Goal: Information Seeking & Learning: Learn about a topic

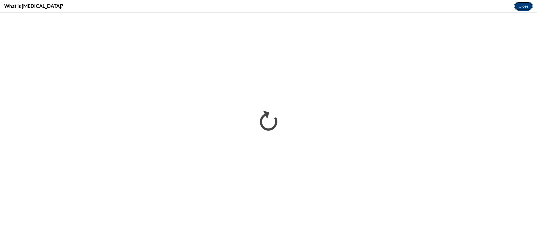
click at [521, 7] on button "Close" at bounding box center [523, 6] width 19 height 9
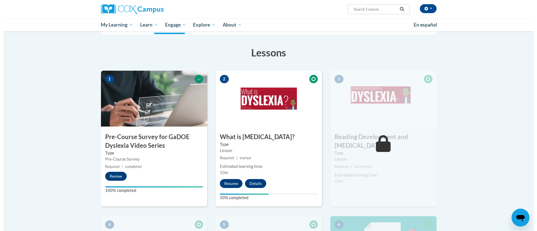
scroll to position [126, 0]
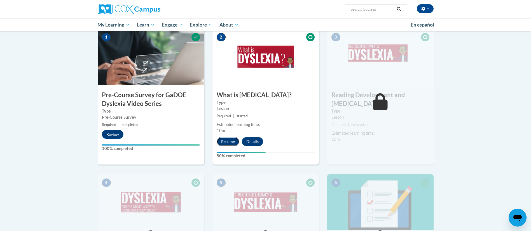
click at [229, 143] on button "Resume" at bounding box center [228, 141] width 23 height 9
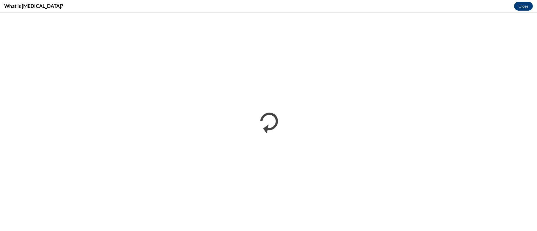
scroll to position [0, 0]
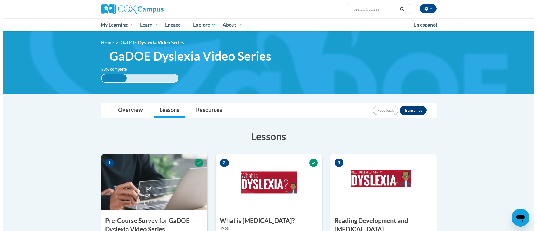
scroll to position [126, 0]
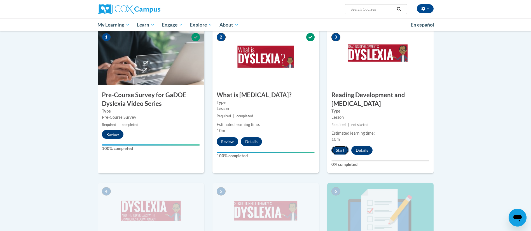
click at [337, 146] on button "Start" at bounding box center [339, 150] width 17 height 9
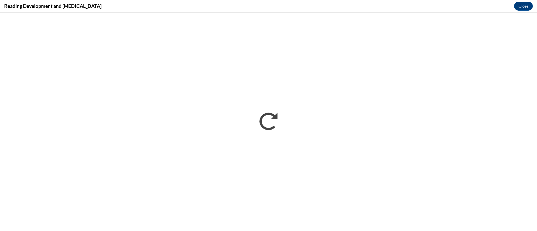
scroll to position [0, 0]
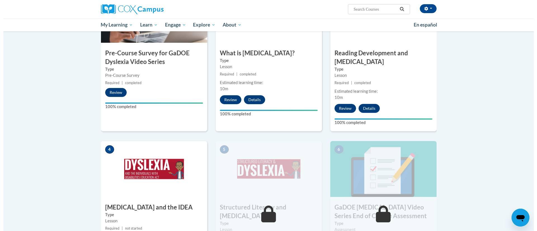
scroll to position [294, 0]
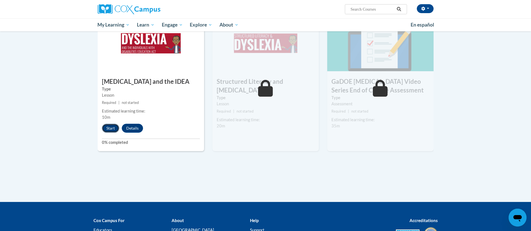
click at [108, 124] on button "Start" at bounding box center [110, 128] width 17 height 9
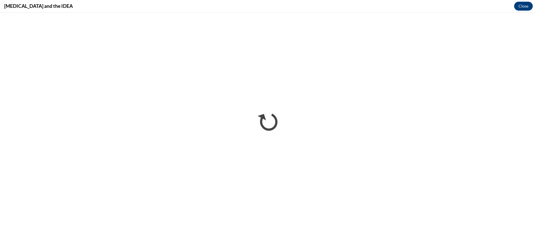
scroll to position [0, 0]
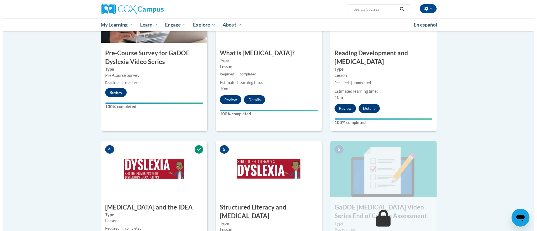
scroll to position [252, 0]
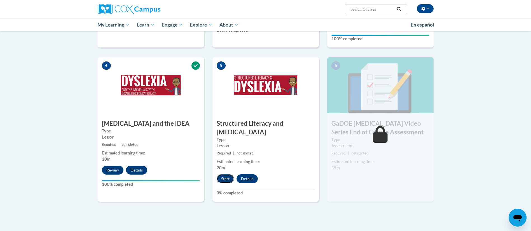
click at [224, 175] on button "Start" at bounding box center [225, 179] width 17 height 9
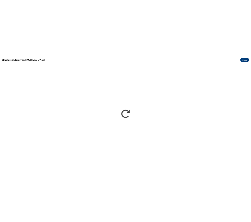
scroll to position [0, 0]
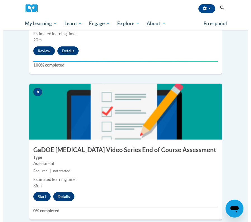
scroll to position [840, 0]
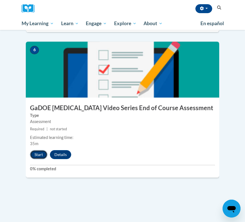
click at [41, 150] on button "Start" at bounding box center [38, 154] width 17 height 9
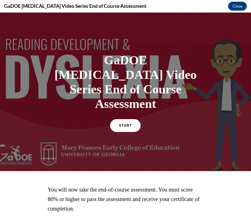
scroll to position [31, 0]
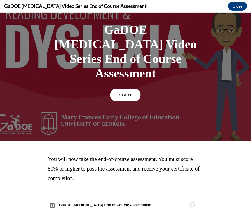
click at [124, 90] on link "START" at bounding box center [125, 95] width 31 height 13
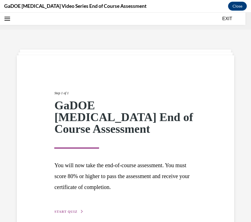
scroll to position [17, 0]
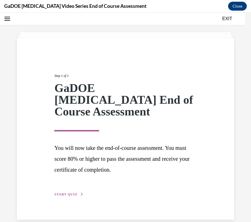
click at [63, 193] on span "START QUIZ" at bounding box center [65, 195] width 23 height 4
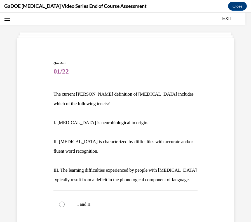
scroll to position [59, 0]
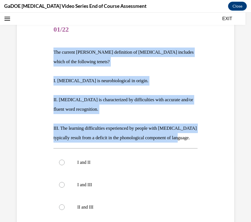
drag, startPoint x: 50, startPoint y: 50, endPoint x: 90, endPoint y: 149, distance: 106.7
click at [90, 149] on div "Question 01/22 The current IDA definition of dyslexia includes which of the fol…" at bounding box center [125, 156] width 220 height 308
copy div "The current IDA definition of dyslexia includes which of the following tenets? …"
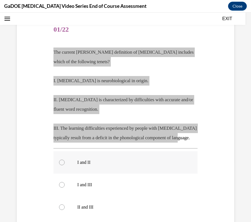
scroll to position [143, 0]
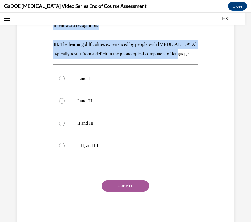
drag, startPoint x: 61, startPoint y: 155, endPoint x: 66, endPoint y: 168, distance: 14.2
click at [61, 149] on div at bounding box center [62, 146] width 6 height 6
click at [61, 149] on input "I, II, and III" at bounding box center [62, 146] width 6 height 6
radio input "true"
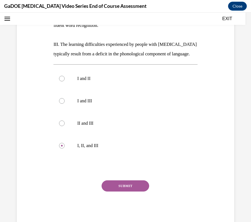
click at [120, 192] on button "SUBMIT" at bounding box center [126, 186] width 48 height 11
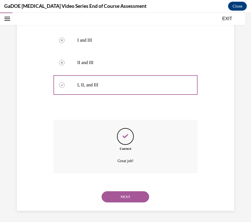
click at [140, 196] on button "NEXT" at bounding box center [126, 196] width 48 height 11
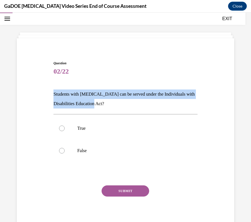
drag, startPoint x: 50, startPoint y: 94, endPoint x: 115, endPoint y: 106, distance: 65.9
click at [115, 106] on div "Question 02/22 Students with dyslexia can be served under the Individuals with …" at bounding box center [125, 138] width 220 height 188
copy p "Students with dyslexia can be served under the Individuals with Disabilities Ed…"
click at [64, 131] on label "True" at bounding box center [125, 128] width 144 height 22
click at [64, 131] on input "True" at bounding box center [62, 129] width 6 height 6
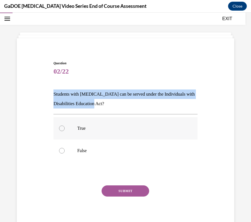
radio input "true"
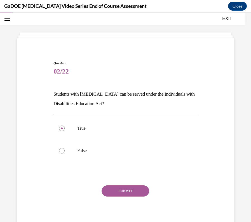
click at [115, 191] on button "SUBMIT" at bounding box center [126, 191] width 48 height 11
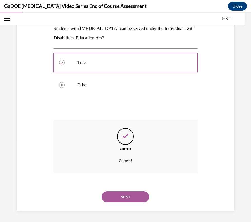
click at [120, 196] on button "NEXT" at bounding box center [126, 196] width 48 height 11
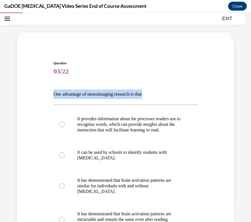
drag, startPoint x: 53, startPoint y: 95, endPoint x: 156, endPoint y: 92, distance: 103.6
click at [156, 92] on p "One advantage of neuroimaging research is that" at bounding box center [125, 95] width 144 height 10
copy p "One advantage of neuroimaging research is that"
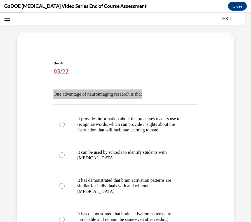
scroll to position [59, 0]
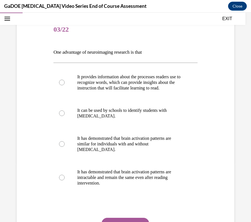
click at [41, 81] on div "Question 03/22 One advantage of neuroimaging research is that It provides infor…" at bounding box center [125, 133] width 220 height 262
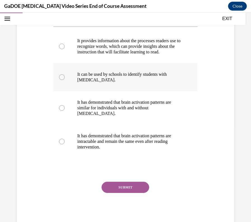
click at [139, 81] on p "It can be used by schools to identify students with dyslexia." at bounding box center [130, 77] width 106 height 11
click at [65, 80] on input "It can be used by schools to identify students with dyslexia." at bounding box center [62, 77] width 6 height 6
radio input "true"
click at [135, 186] on button "SUBMIT" at bounding box center [126, 187] width 48 height 11
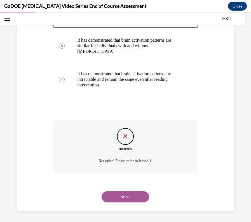
click at [121, 196] on button "NEXT" at bounding box center [126, 196] width 48 height 11
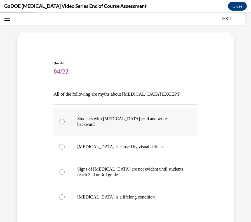
scroll to position [59, 0]
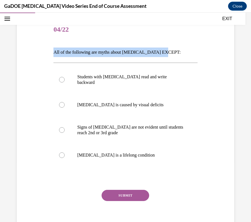
drag, startPoint x: 48, startPoint y: 51, endPoint x: 167, endPoint y: 51, distance: 119.8
click at [167, 51] on div "Question 04/22 All of the following are myths about dyslexia EXCEPT: Students w…" at bounding box center [125, 119] width 220 height 234
copy p "All of the following are myths about dyslexia EXCEPT:"
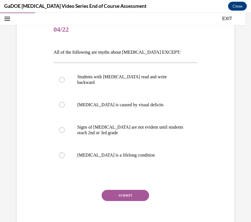
click at [24, 91] on div "Question 04/22 All of the following are myths about dyslexia EXCEPT: Students w…" at bounding box center [125, 119] width 220 height 234
click at [115, 103] on label "Dyslexia is caused by visual deficits" at bounding box center [125, 105] width 144 height 22
click at [65, 103] on input "Dyslexia is caused by visual deficits" at bounding box center [62, 105] width 6 height 6
radio input "true"
click at [118, 191] on button "SUBMIT" at bounding box center [126, 195] width 48 height 11
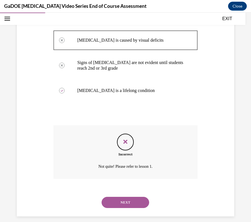
click at [115, 197] on button "NEXT" at bounding box center [126, 202] width 48 height 11
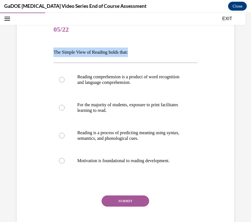
drag, startPoint x: 49, startPoint y: 51, endPoint x: 139, endPoint y: 53, distance: 90.4
click at [140, 53] on div "Question 05/22 The Simple View of Reading holds that: Reading comprehension is …" at bounding box center [125, 122] width 220 height 240
copy p "The Simple View of Reading holds that:"
click at [53, 51] on p "The Simple View of Reading holds that:" at bounding box center [125, 53] width 144 height 10
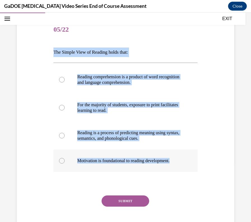
drag, startPoint x: 53, startPoint y: 51, endPoint x: 186, endPoint y: 159, distance: 171.0
click at [186, 159] on div "Question 05/22 The Simple View of Reading holds that: Reading comprehension is …" at bounding box center [125, 130] width 144 height 223
click at [25, 111] on div "Question 05/22 The Simple View of Reading holds that: Reading comprehension is …" at bounding box center [125, 122] width 220 height 240
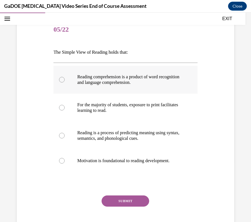
click at [71, 79] on label "Reading comprehension is a product of word recognition and language comprehensi…" at bounding box center [125, 80] width 144 height 28
click at [65, 79] on input "Reading comprehension is a product of word recognition and language comprehensi…" at bounding box center [62, 80] width 6 height 6
radio input "true"
click at [111, 198] on button "SUBMIT" at bounding box center [126, 201] width 48 height 11
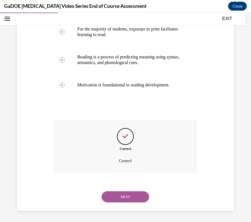
click at [133, 198] on button "NEXT" at bounding box center [126, 196] width 48 height 11
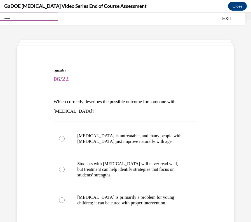
scroll to position [51, 0]
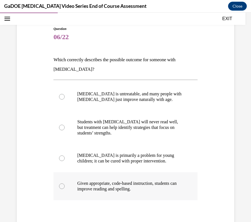
drag, startPoint x: 70, startPoint y: 81, endPoint x: 146, endPoint y: 193, distance: 134.9
click at [146, 193] on div "Question 06/22 Which correctly describes the possible outcome for someone with …" at bounding box center [125, 140] width 220 height 260
copy div "Which correctly describes the possible outcome for someone with dyslexia? Dysle…"
click at [21, 126] on div "Question 06/22 Which correctly describes the possible outcome for someone with …" at bounding box center [125, 140] width 220 height 260
click at [69, 189] on label "Given appropriate, code-based instruction, students can improve reading and spe…" at bounding box center [125, 186] width 144 height 28
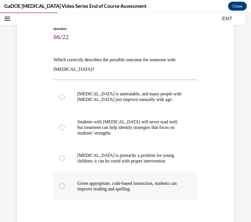
click at [65, 189] on input "Given appropriate, code-based instruction, students can improve reading and spe…" at bounding box center [62, 187] width 6 height 6
radio input "true"
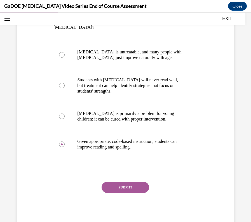
click at [112, 187] on button "SUBMIT" at bounding box center [126, 187] width 48 height 11
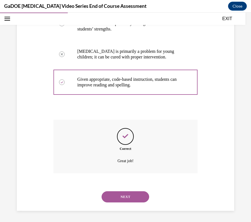
click at [108, 205] on div "NEXT" at bounding box center [125, 197] width 144 height 22
click at [109, 193] on button "NEXT" at bounding box center [126, 196] width 48 height 11
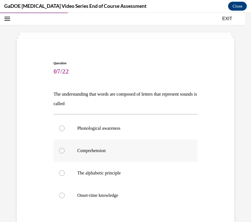
scroll to position [65, 0]
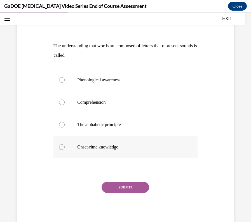
drag, startPoint x: 48, startPoint y: 44, endPoint x: 128, endPoint y: 151, distance: 132.9
click at [128, 151] on div "Question 07/22 The understanding that words are composed of letters that repres…" at bounding box center [125, 112] width 220 height 232
copy div "The understanding that words are composed of letters that represent sounds is c…"
click at [44, 110] on div "Question 07/22 The understanding that words are composed of letters that repres…" at bounding box center [125, 112] width 220 height 232
click at [70, 126] on label "The alphabetic principle" at bounding box center [125, 125] width 144 height 22
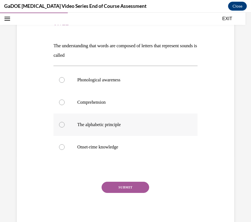
click at [65, 126] on input "The alphabetic principle" at bounding box center [62, 125] width 6 height 6
radio input "true"
click at [113, 189] on button "SUBMIT" at bounding box center [126, 187] width 48 height 11
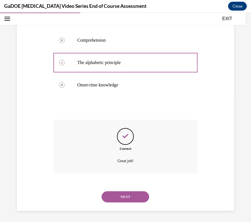
click at [115, 198] on button "NEXT" at bounding box center [126, 196] width 48 height 11
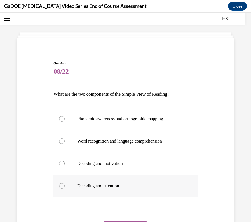
scroll to position [56, 0]
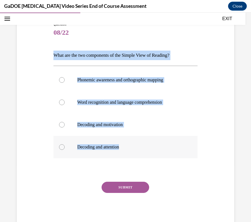
drag, startPoint x: 55, startPoint y: 68, endPoint x: 128, endPoint y: 152, distance: 110.5
click at [128, 152] on div "Question 08/22 What are the two components of the Simple View of Reading? Phone…" at bounding box center [125, 116] width 220 height 223
copy div "What are the two components of the Simple View of Reading? Phonemic awareness a…"
click at [70, 101] on label "Word recognition and language comprehension" at bounding box center [125, 102] width 144 height 22
click at [65, 101] on input "Word recognition and language comprehension" at bounding box center [62, 103] width 6 height 6
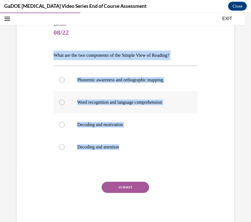
radio input "true"
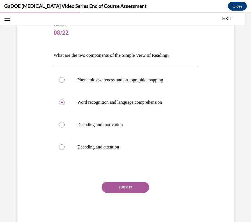
click at [113, 191] on button "SUBMIT" at bounding box center [126, 187] width 48 height 11
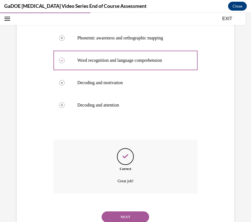
click at [136, 212] on button "NEXT" at bounding box center [126, 217] width 48 height 11
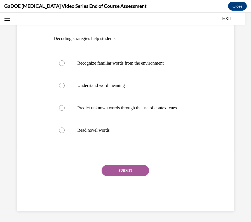
scroll to position [17, 0]
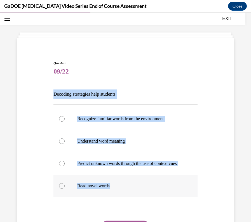
drag, startPoint x: 47, startPoint y: 95, endPoint x: 131, endPoint y: 191, distance: 127.4
click at [131, 192] on div "Question 09/22 Decoding strategies help students Recognize familiar words from …" at bounding box center [125, 155] width 220 height 223
copy div "Decoding strategies help students Recognize familiar words from the environment…"
click at [58, 195] on label "Read novel words" at bounding box center [125, 186] width 144 height 22
click at [59, 189] on input "Read novel words" at bounding box center [62, 186] width 6 height 6
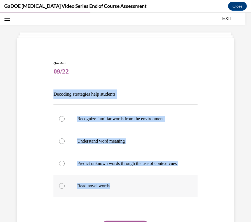
radio input "true"
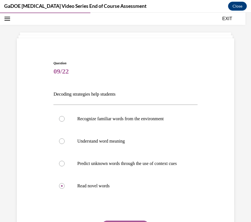
scroll to position [62, 0]
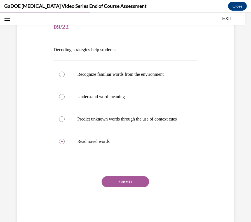
click at [110, 184] on button "SUBMIT" at bounding box center [126, 181] width 48 height 11
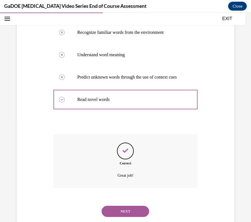
click at [127, 214] on button "NEXT" at bounding box center [126, 211] width 48 height 11
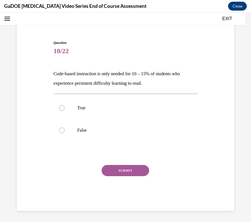
scroll to position [17, 0]
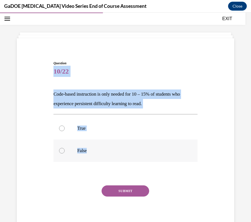
drag, startPoint x: 52, startPoint y: 81, endPoint x: 101, endPoint y: 157, distance: 90.5
click at [103, 156] on div "Question 10/22 Code-based instruction is only needed for 10 – 15% of students w…" at bounding box center [125, 138] width 220 height 188
click at [50, 96] on div "Question 10/22 Code-based instruction is only needed for 10 – 15% of students w…" at bounding box center [125, 138] width 220 height 188
click at [50, 93] on div "Question 10/22 Code-based instruction is only needed for 10 – 15% of students w…" at bounding box center [125, 138] width 220 height 188
drag, startPoint x: 51, startPoint y: 94, endPoint x: 97, endPoint y: 158, distance: 78.3
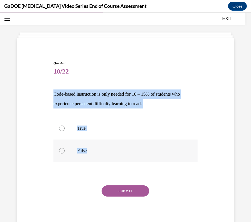
click at [97, 158] on div "Question 10/22 Code-based instruction is only needed for 10 – 15% of students w…" at bounding box center [125, 141] width 147 height 179
copy div "Code-based instruction is only needed for 10 – 15% of students who experience p…"
click at [57, 151] on label "False" at bounding box center [125, 151] width 144 height 22
click at [59, 151] on input "False" at bounding box center [62, 151] width 6 height 6
radio input "true"
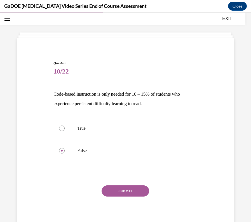
click at [116, 194] on button "SUBMIT" at bounding box center [126, 191] width 48 height 11
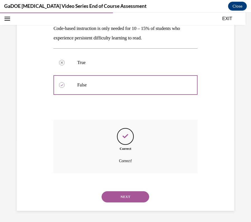
click at [136, 195] on button "NEXT" at bounding box center [126, 196] width 48 height 11
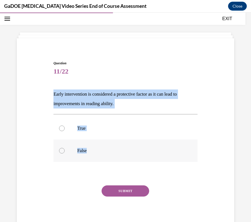
drag, startPoint x: 72, startPoint y: 128, endPoint x: 93, endPoint y: 152, distance: 32.7
click at [93, 152] on div "Question 11/22 Early intervention is considered a protective factor as it can l…" at bounding box center [125, 138] width 220 height 188
click at [140, 191] on button "SUBMIT" at bounding box center [126, 191] width 48 height 11
click at [76, 124] on label "True" at bounding box center [125, 128] width 144 height 22
click at [65, 126] on input "True" at bounding box center [62, 129] width 6 height 6
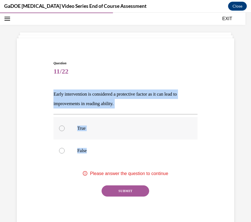
radio input "true"
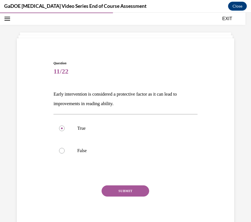
click at [106, 193] on button "SUBMIT" at bounding box center [126, 191] width 48 height 11
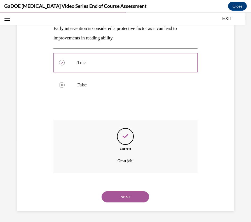
click at [119, 197] on button "NEXT" at bounding box center [126, 196] width 48 height 11
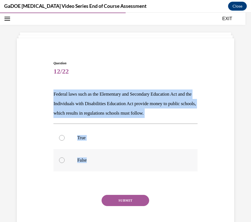
drag, startPoint x: 47, startPoint y: 95, endPoint x: 97, endPoint y: 165, distance: 86.1
click at [97, 165] on div "Question 12/22 Federal laws such as the Elementary and Secondary Education Act …" at bounding box center [125, 142] width 220 height 197
drag, startPoint x: 60, startPoint y: 138, endPoint x: 72, endPoint y: 171, distance: 35.4
click at [60, 138] on div at bounding box center [62, 138] width 6 height 6
click at [60, 138] on input "True" at bounding box center [62, 138] width 6 height 6
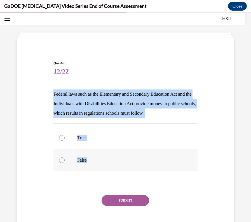
radio input "true"
click at [120, 199] on button "SUBMIT" at bounding box center [126, 200] width 48 height 11
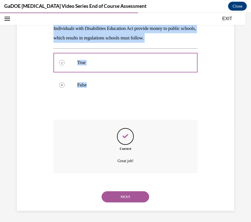
click at [117, 193] on button "NEXT" at bounding box center [126, 196] width 48 height 11
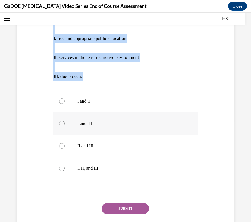
scroll to position [97, 0]
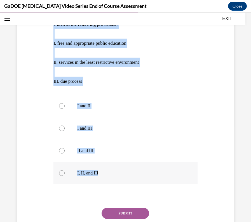
drag, startPoint x: 54, startPoint y: 105, endPoint x: 101, endPoint y: 174, distance: 83.5
click at [101, 174] on div "Question 13/22 Students found eligible for special education services have a le…" at bounding box center [125, 108] width 220 height 289
drag, startPoint x: 62, startPoint y: 174, endPoint x: 67, endPoint y: 187, distance: 14.4
click at [61, 174] on div at bounding box center [62, 173] width 6 height 6
click at [61, 174] on input "I, II, and III" at bounding box center [62, 173] width 6 height 6
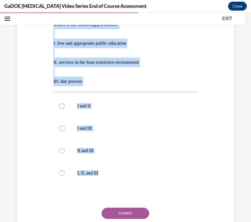
radio input "true"
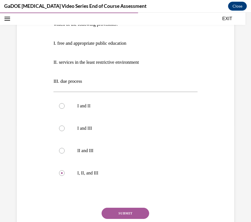
click at [132, 214] on button "SUBMIT" at bounding box center [126, 213] width 48 height 11
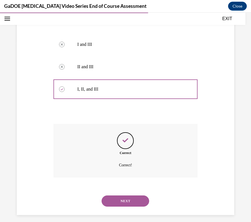
click at [111, 200] on button "NEXT" at bounding box center [126, 201] width 48 height 11
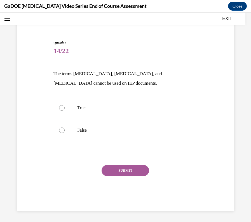
scroll to position [17, 0]
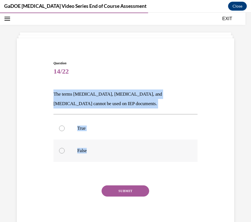
drag, startPoint x: 48, startPoint y: 95, endPoint x: 90, endPoint y: 147, distance: 66.3
click at [90, 145] on div "Question 14/22 The terms dyslexia, dyscalculia, and dysgraphia cannot be used o…" at bounding box center [125, 138] width 220 height 188
click at [75, 155] on label "False" at bounding box center [125, 151] width 144 height 22
click at [65, 154] on input "False" at bounding box center [62, 151] width 6 height 6
radio input "true"
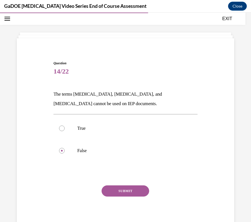
drag, startPoint x: 107, startPoint y: 193, endPoint x: 102, endPoint y: 190, distance: 5.6
click at [107, 193] on button "SUBMIT" at bounding box center [126, 191] width 48 height 11
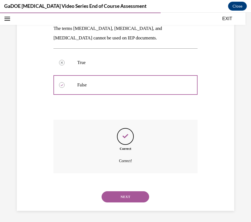
click at [113, 194] on button "NEXT" at bounding box center [126, 196] width 48 height 11
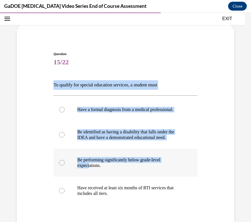
scroll to position [84, 0]
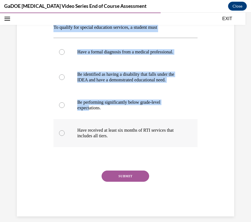
drag, startPoint x: 50, startPoint y: 95, endPoint x: 121, endPoint y: 147, distance: 87.9
click at [121, 147] on div "Question 15/22 To qualify for special education services, a student must Have a…" at bounding box center [125, 97] width 220 height 240
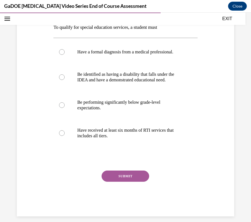
click at [65, 162] on div at bounding box center [125, 159] width 144 height 7
click at [88, 83] on p "Be identified as having a disability that falls under the IDEA and have a demon…" at bounding box center [130, 77] width 106 height 11
click at [65, 80] on input "Be identified as having a disability that falls under the IDEA and have a demon…" at bounding box center [62, 77] width 6 height 6
radio input "true"
click at [118, 182] on button "SUBMIT" at bounding box center [126, 176] width 48 height 11
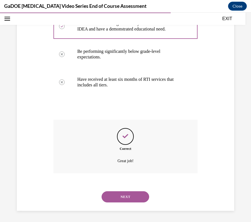
click at [124, 196] on button "NEXT" at bounding box center [126, 196] width 48 height 11
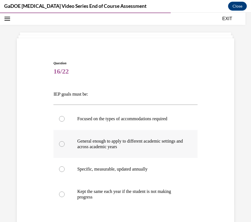
scroll to position [59, 0]
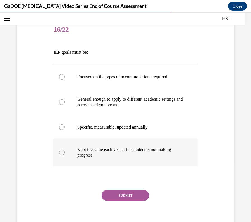
drag, startPoint x: 48, startPoint y: 48, endPoint x: 128, endPoint y: 158, distance: 136.3
click at [128, 158] on div "Question 16/22 IEP goals must be: Focused on the types of accommodations requir…" at bounding box center [125, 119] width 220 height 234
click at [57, 128] on label "Specific, measurable, updated annually" at bounding box center [125, 127] width 144 height 22
click at [59, 128] on input "Specific, measurable, updated annually" at bounding box center [62, 128] width 6 height 6
radio input "true"
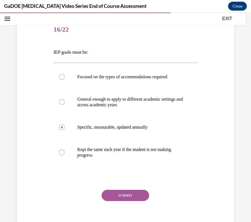
click at [113, 197] on button "SUBMIT" at bounding box center [126, 195] width 48 height 11
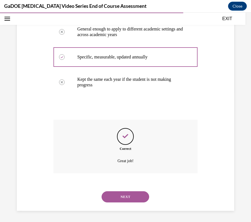
click at [127, 196] on button "NEXT" at bounding box center [126, 196] width 48 height 11
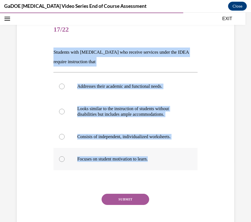
drag, startPoint x: 53, startPoint y: 93, endPoint x: 156, endPoint y: 160, distance: 123.1
click at [156, 160] on div "Question 17/22 Students with dyslexia who receive services under the IDEA requi…" at bounding box center [125, 129] width 144 height 221
click at [62, 84] on div at bounding box center [62, 87] width 6 height 6
click at [62, 84] on input "Addresses their academic and functional needs." at bounding box center [62, 87] width 6 height 6
radio input "true"
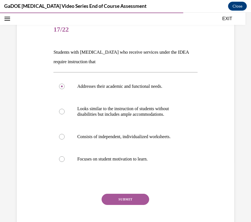
click at [110, 193] on div "Question 17/22 Students with dyslexia who receive services under the IDEA requi…" at bounding box center [125, 129] width 144 height 221
click at [110, 200] on button "SUBMIT" at bounding box center [126, 199] width 48 height 11
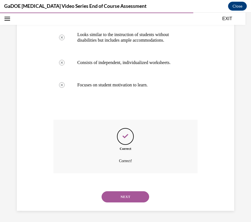
click at [133, 196] on button "NEXT" at bounding box center [126, 196] width 48 height 11
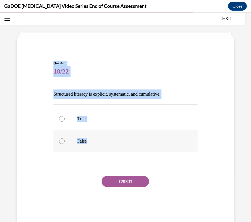
drag, startPoint x: 41, startPoint y: 65, endPoint x: 95, endPoint y: 133, distance: 87.3
click at [95, 133] on div "Question 18/22 Structured literacy is explicit, systematic, and cumulative. Tru…" at bounding box center [125, 133] width 220 height 178
click at [48, 72] on div "Question 18/22 Structured literacy is explicit, systematic, and cumulative. Tru…" at bounding box center [125, 133] width 220 height 178
click at [48, 96] on div "Question 18/22 Structured literacy is explicit, systematic, and cumulative. Tru…" at bounding box center [125, 133] width 220 height 178
drag, startPoint x: 50, startPoint y: 94, endPoint x: 99, endPoint y: 146, distance: 71.3
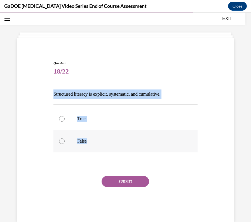
click at [99, 146] on div "Question 18/22 Structured literacy is explicit, systematic, and cumulative. Tru…" at bounding box center [125, 133] width 220 height 178
click at [117, 182] on button "SUBMIT" at bounding box center [126, 181] width 48 height 11
click at [61, 123] on label "True" at bounding box center [125, 119] width 144 height 22
click at [61, 122] on input "True" at bounding box center [62, 119] width 6 height 6
radio input "true"
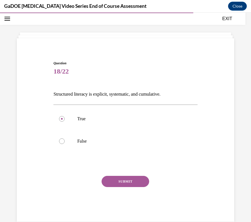
click at [107, 180] on button "SUBMIT" at bounding box center [126, 181] width 48 height 11
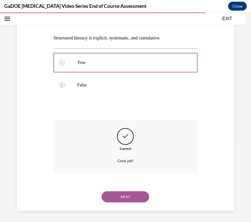
click at [134, 197] on button "NEXT" at bounding box center [126, 196] width 48 height 11
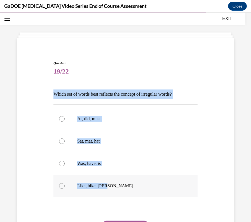
drag, startPoint x: 45, startPoint y: 90, endPoint x: 114, endPoint y: 194, distance: 124.2
click at [114, 195] on div "Question 19/22 Which set of words best reflects the concept of irregular words?…" at bounding box center [125, 155] width 220 height 223
click at [38, 136] on div "Question 19/22 Which set of words best reflects the concept of irregular words?…" at bounding box center [125, 155] width 220 height 223
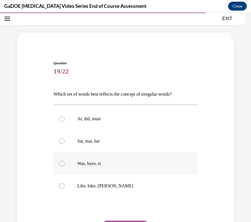
click at [65, 160] on label "Was, have, is" at bounding box center [125, 164] width 144 height 22
click at [65, 161] on input "Was, have, is" at bounding box center [62, 164] width 6 height 6
radio input "true"
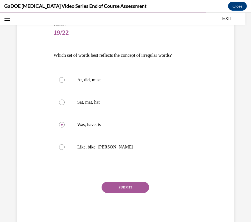
click at [124, 189] on button "SUBMIT" at bounding box center [126, 187] width 48 height 11
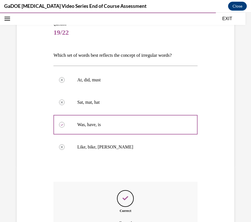
scroll to position [118, 0]
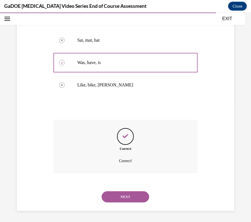
click at [118, 193] on button "NEXT" at bounding box center [126, 196] width 48 height 11
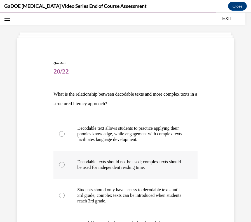
scroll to position [59, 0]
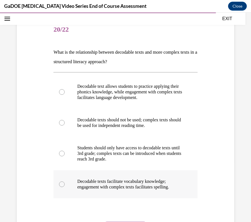
drag, startPoint x: 73, startPoint y: 92, endPoint x: 178, endPoint y: 191, distance: 143.9
click at [178, 191] on div "Question 20/22 What is the relationship between decodable texts and more comple…" at bounding box center [125, 135] width 220 height 266
click at [29, 119] on div "Question 20/22 What is the relationship between decodable texts and more comple…" at bounding box center [125, 135] width 220 height 266
click at [89, 97] on p "Decodable text allows students to practice applying their phonics knowledge, wh…" at bounding box center [130, 92] width 106 height 17
click at [65, 95] on input "Decodable text allows students to practice applying their phonics knowledge, wh…" at bounding box center [62, 92] width 6 height 6
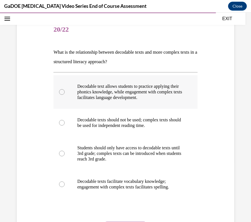
radio input "true"
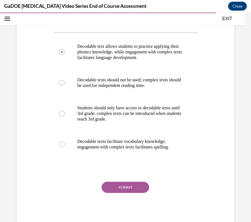
click at [119, 185] on button "SUBMIT" at bounding box center [126, 187] width 48 height 11
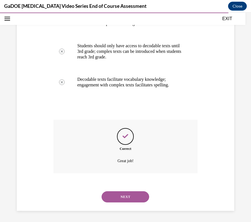
click at [109, 200] on button "NEXT" at bounding box center [126, 196] width 48 height 11
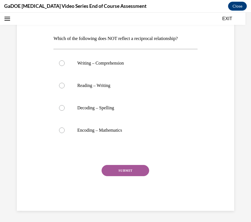
scroll to position [17, 0]
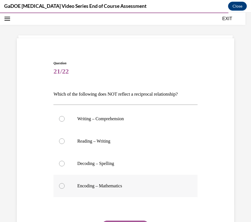
drag, startPoint x: 52, startPoint y: 95, endPoint x: 136, endPoint y: 183, distance: 121.7
click at [136, 183] on div "Question 21/22 Which of the following does NOT reflect a reciprocal relationshi…" at bounding box center [125, 159] width 147 height 214
click at [69, 188] on label "Encoding – Mathematics" at bounding box center [125, 186] width 144 height 22
click at [65, 188] on input "Encoding – Mathematics" at bounding box center [62, 186] width 6 height 6
radio input "true"
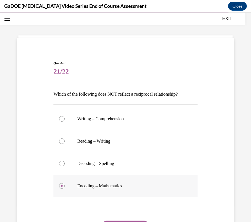
scroll to position [56, 0]
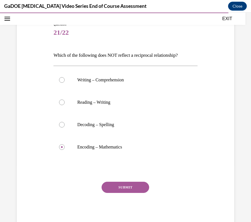
click at [130, 188] on button "SUBMIT" at bounding box center [126, 187] width 48 height 11
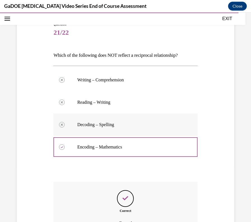
scroll to position [118, 0]
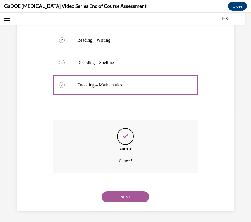
click at [121, 198] on button "NEXT" at bounding box center [126, 196] width 48 height 11
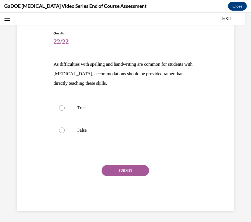
scroll to position [17, 0]
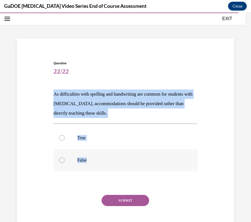
drag, startPoint x: 51, startPoint y: 95, endPoint x: 97, endPoint y: 152, distance: 73.3
click at [97, 152] on div "Question 22/22 As difficulties with spelling and handwriting are common for stu…" at bounding box center [125, 146] width 147 height 189
click at [77, 161] on p "False" at bounding box center [130, 161] width 106 height 6
click at [65, 161] on input "False" at bounding box center [62, 161] width 6 height 6
radio input "true"
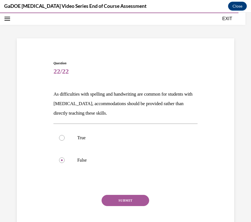
click at [126, 200] on button "SUBMIT" at bounding box center [126, 200] width 48 height 11
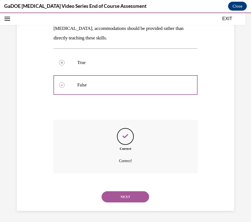
click at [121, 196] on button "NEXT" at bounding box center [126, 196] width 48 height 11
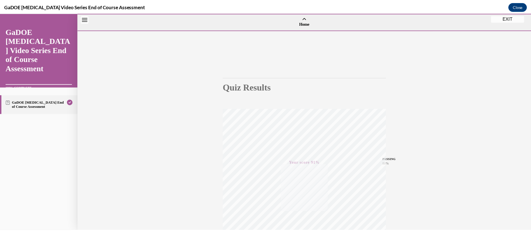
scroll to position [68, 0]
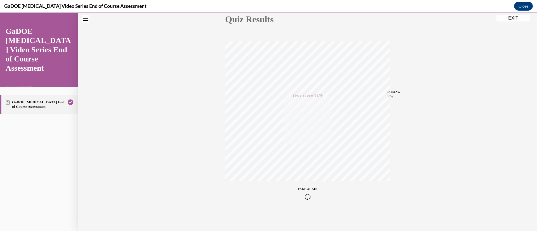
click at [244, 21] on button "EXIT" at bounding box center [514, 18] width 34 height 7
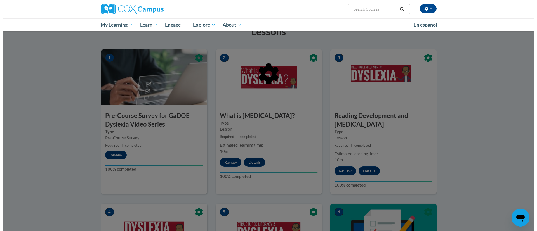
scroll to position [21, 0]
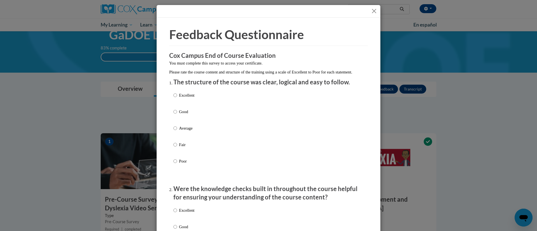
click at [184, 115] on p "Good" at bounding box center [186, 112] width 15 height 6
click at [177, 115] on input "Good" at bounding box center [176, 112] width 4 height 6
radio input "true"
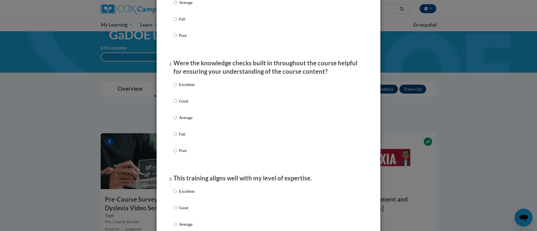
click at [182, 104] on p "Good" at bounding box center [186, 101] width 15 height 6
click at [177, 104] on input "Good" at bounding box center [176, 101] width 4 height 6
radio input "true"
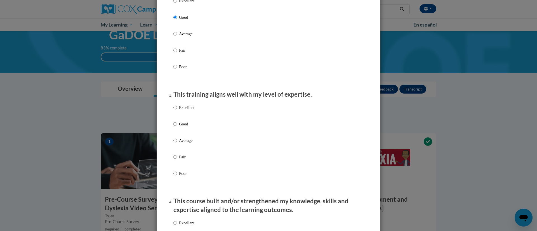
click at [182, 120] on label "Excellent" at bounding box center [184, 112] width 21 height 15
click at [177, 111] on input "Excellent" at bounding box center [176, 108] width 4 height 6
radio input "true"
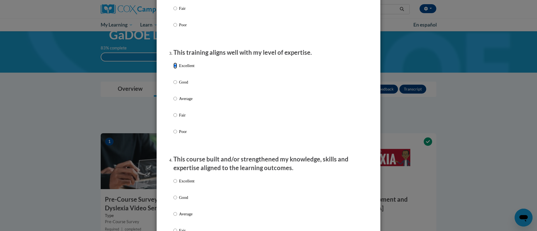
scroll to position [294, 0]
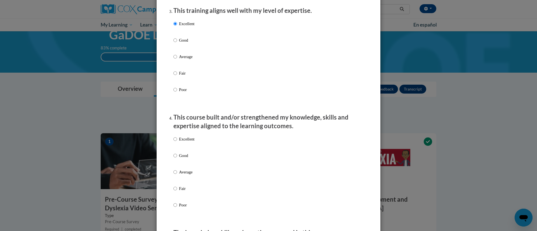
drag, startPoint x: 179, startPoint y: 44, endPoint x: 179, endPoint y: 49, distance: 4.5
click at [179, 43] on p "Good" at bounding box center [186, 40] width 15 height 6
click at [177, 43] on input "Good" at bounding box center [176, 40] width 4 height 6
radio input "true"
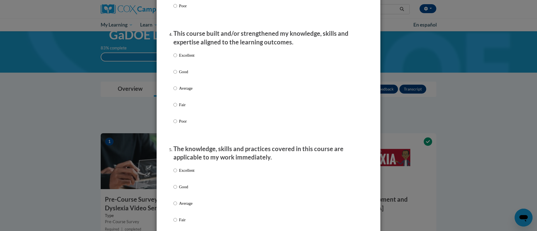
drag, startPoint x: 182, startPoint y: 80, endPoint x: 180, endPoint y: 86, distance: 6.7
click at [182, 75] on p "Good" at bounding box center [186, 72] width 15 height 6
click at [177, 75] on input "Good" at bounding box center [176, 72] width 4 height 6
radio input "true"
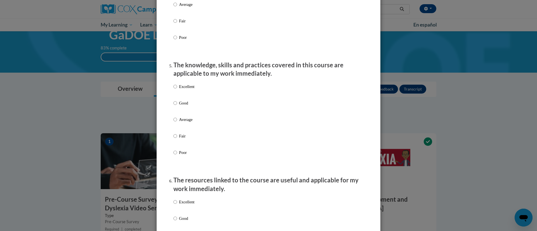
click at [181, 106] on p "Good" at bounding box center [186, 103] width 15 height 6
click at [177, 106] on input "Good" at bounding box center [176, 103] width 4 height 6
radio input "true"
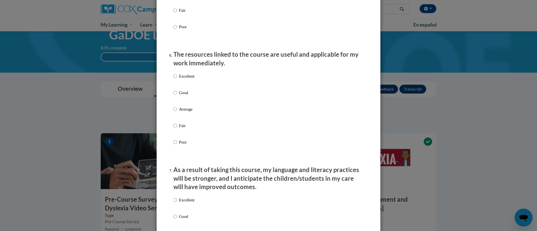
click at [180, 96] on p "Good" at bounding box center [186, 93] width 15 height 6
click at [177, 96] on input "Good" at bounding box center [176, 93] width 4 height 6
radio input "true"
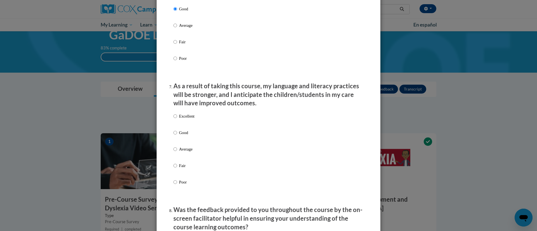
click at [186, 136] on p "Good" at bounding box center [186, 133] width 15 height 6
click at [177, 136] on input "Good" at bounding box center [176, 133] width 4 height 6
radio input "true"
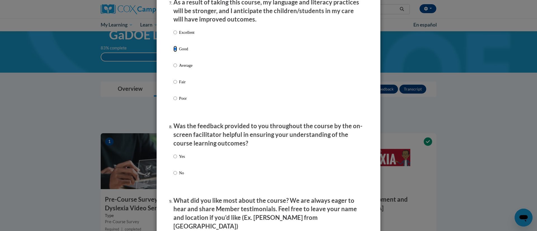
scroll to position [798, 0]
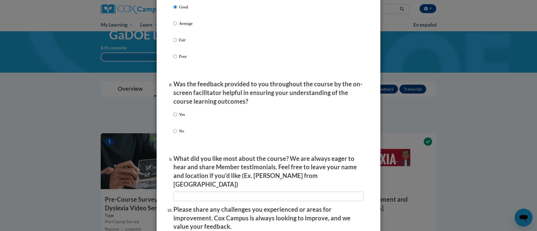
click at [179, 118] on p "Yes" at bounding box center [182, 115] width 6 height 6
click at [176, 118] on input "Yes" at bounding box center [176, 115] width 4 height 6
radio input "true"
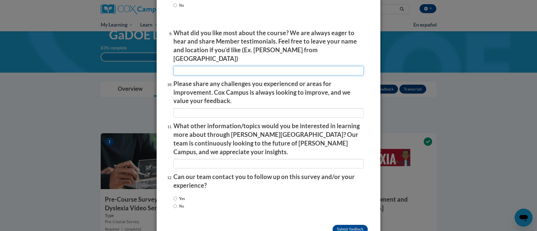
click at [186, 67] on input "textbox" at bounding box center [269, 71] width 190 height 10
type input "The different methods"
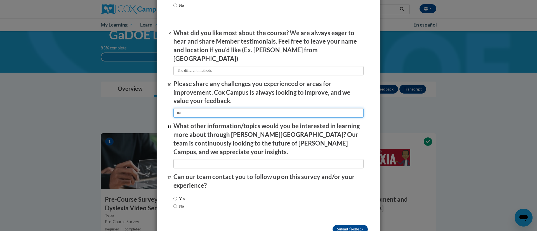
type input "na"
click at [174, 203] on input "No" at bounding box center [176, 206] width 4 height 6
radio input "true"
click at [244, 222] on input "Submit feedback" at bounding box center [350, 229] width 35 height 9
